Goal: Task Accomplishment & Management: Use online tool/utility

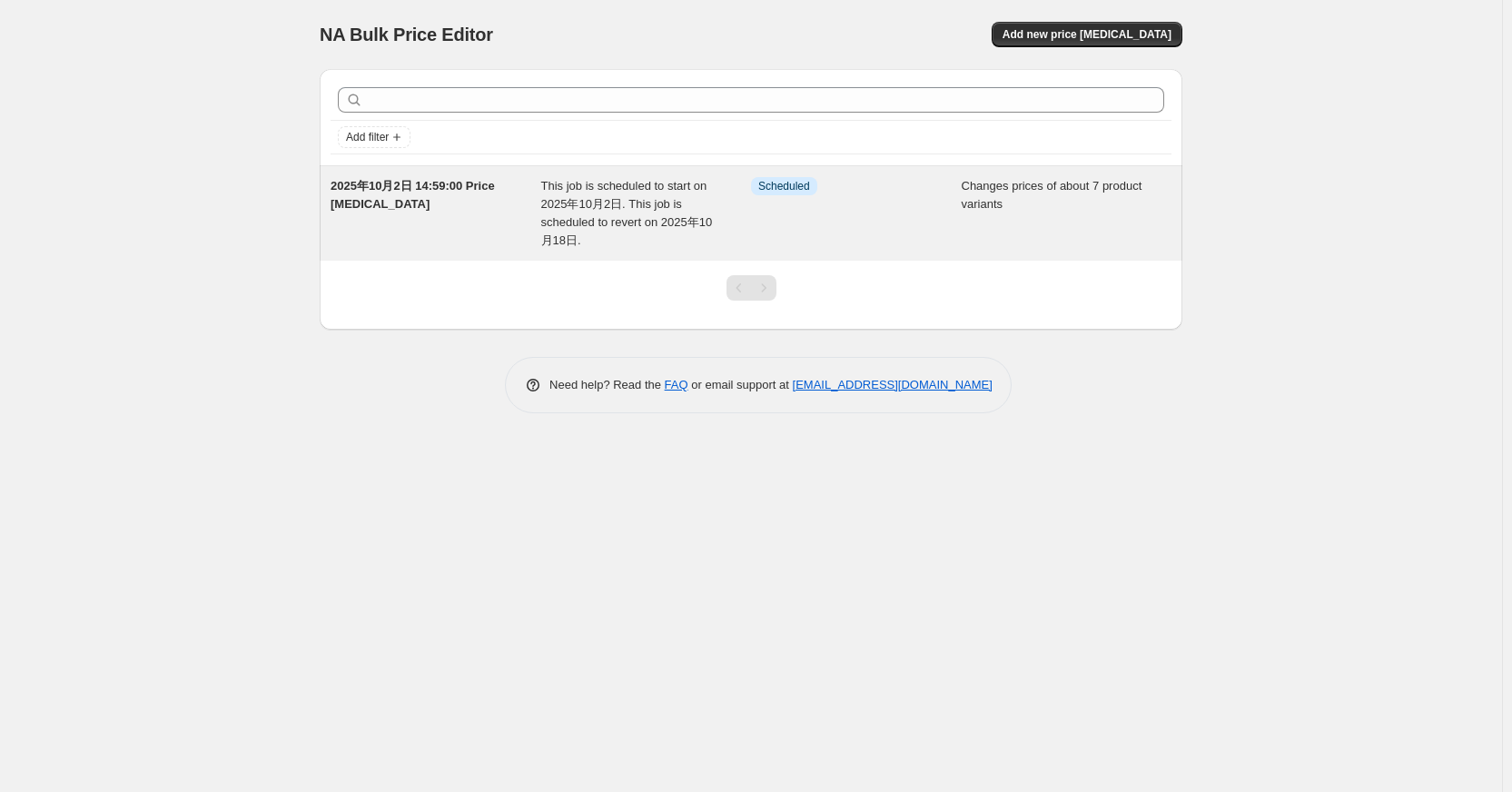
click at [401, 198] on span "2025年10月2日 14:59:00 Price [MEDICAL_DATA]" at bounding box center [413, 195] width 164 height 32
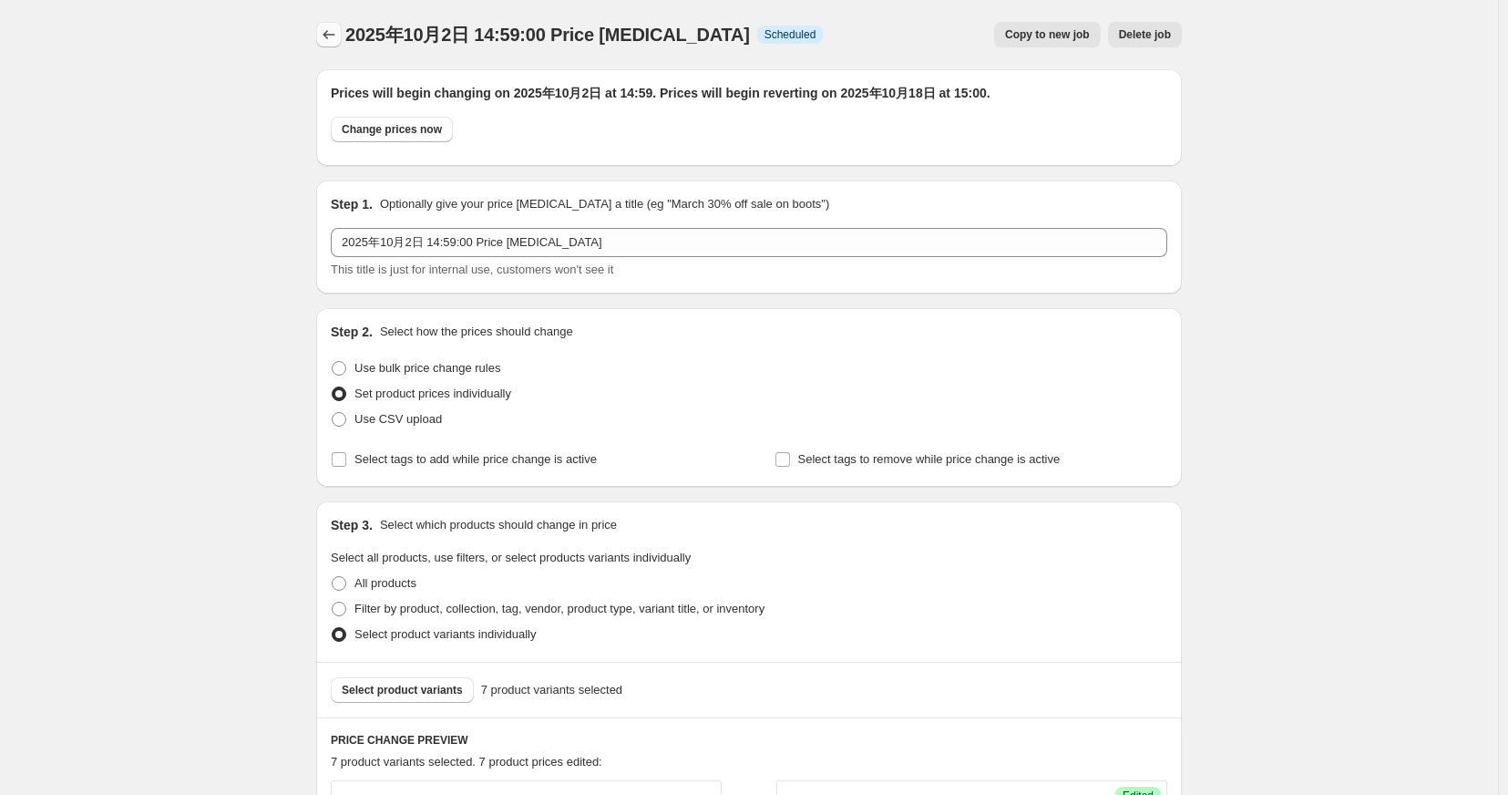
click at [324, 37] on icon "Price change jobs" at bounding box center [330, 34] width 12 height 9
